Goal: Transaction & Acquisition: Purchase product/service

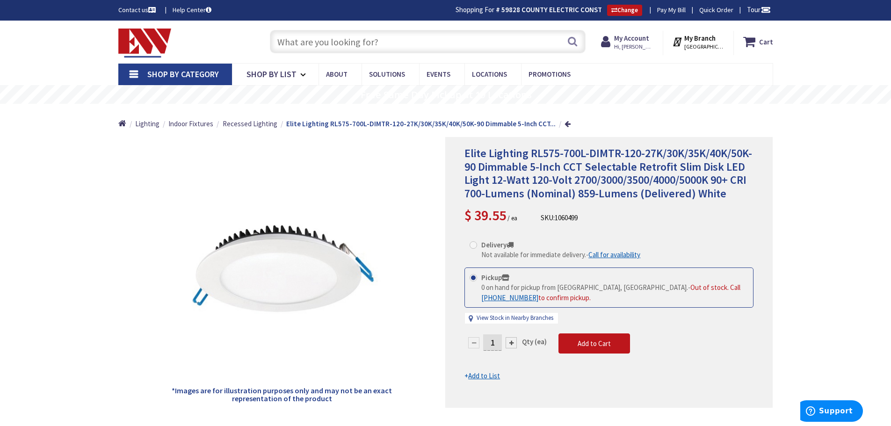
click at [373, 42] on input "text" at bounding box center [428, 41] width 316 height 23
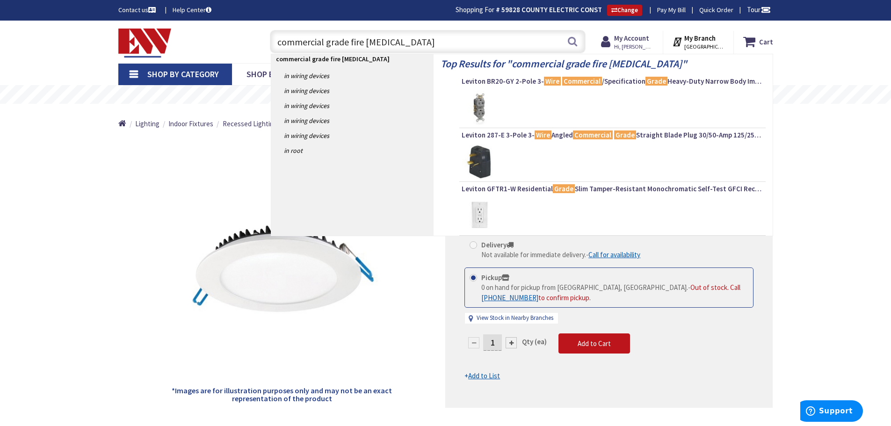
type input "commercial grade fire caulk"
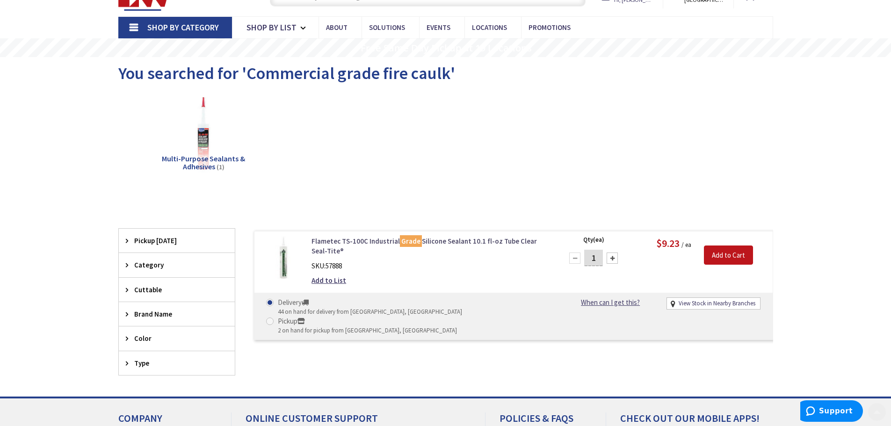
scroll to position [48, 0]
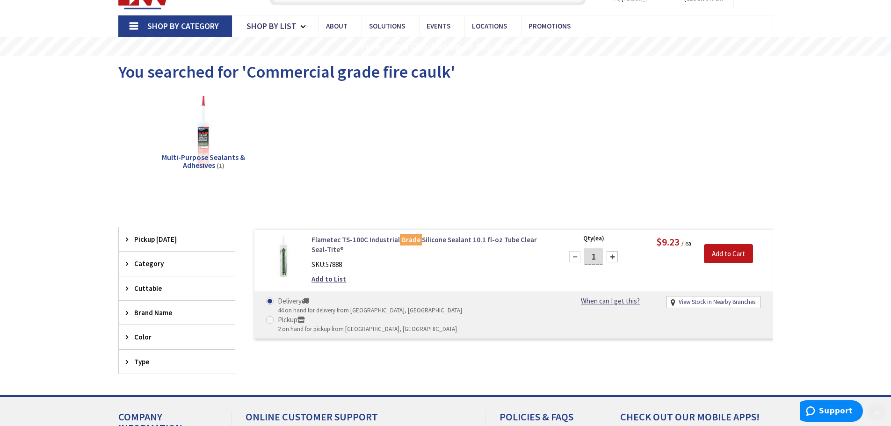
click at [364, 240] on link "Flametec TS-100C Industrial Grade Silicone Sealant 10.1 fl-oz Tube Clear Seal-T…" at bounding box center [431, 245] width 238 height 20
click at [372, 237] on link "Flametec TS-100C Industrial Grade Silicone Sealant 10.1 fl-oz Tube Clear Seal-T…" at bounding box center [431, 245] width 238 height 20
